Goal: Task Accomplishment & Management: Manage account settings

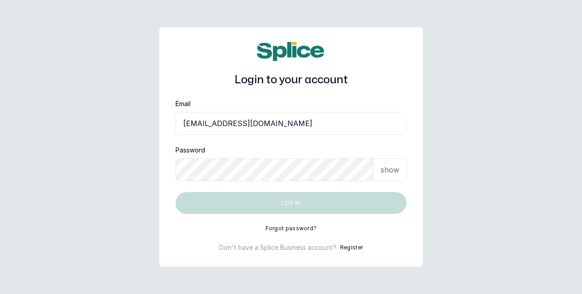
type input "[EMAIL_ADDRESS][DOMAIN_NAME]"
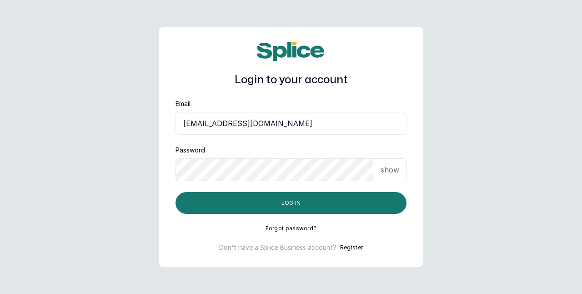
click at [387, 173] on p "show" at bounding box center [390, 169] width 19 height 11
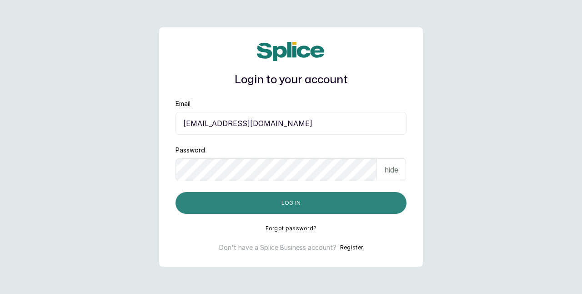
click at [247, 208] on button "Log in" at bounding box center [291, 203] width 231 height 22
click at [234, 204] on button "Log in" at bounding box center [291, 203] width 231 height 22
click at [235, 202] on button "Log in" at bounding box center [291, 203] width 231 height 22
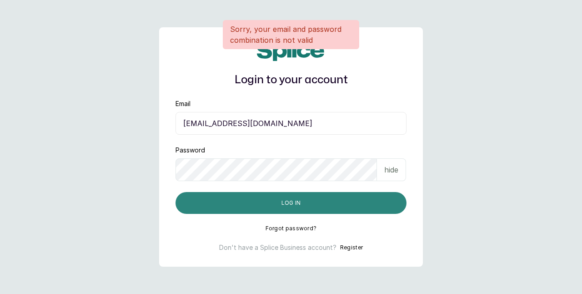
click at [245, 200] on button "Log in" at bounding box center [291, 203] width 231 height 22
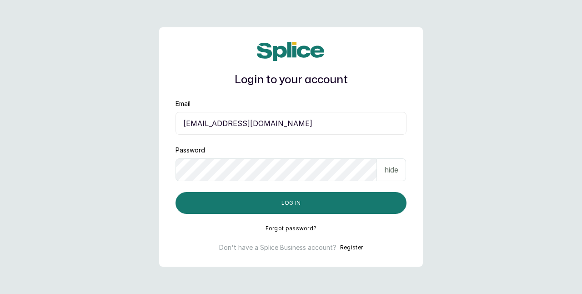
click at [176, 192] on button "Log in" at bounding box center [291, 203] width 231 height 22
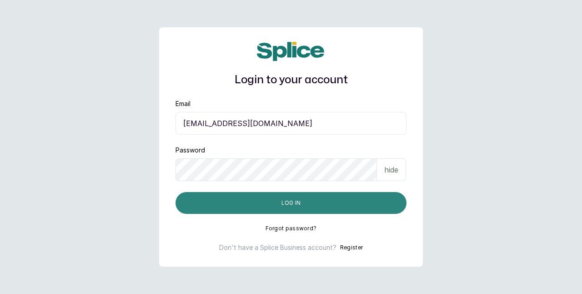
click at [255, 205] on button "Log in" at bounding box center [291, 203] width 231 height 22
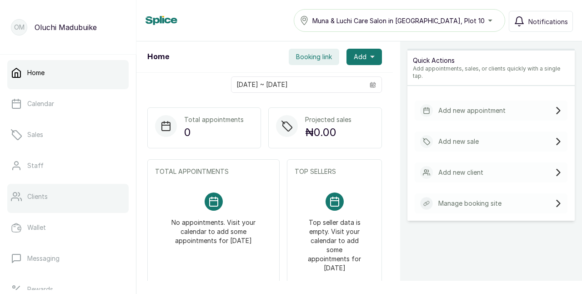
click at [48, 192] on link "Clients" at bounding box center [67, 196] width 121 height 25
